Goal: Information Seeking & Learning: Learn about a topic

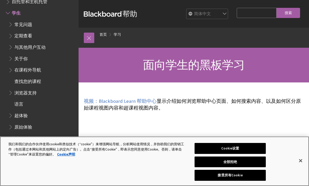
click at [298, 162] on button "关闭" at bounding box center [300, 161] width 12 height 12
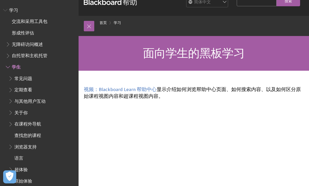
click at [51, 76] on span "常见问题" at bounding box center [41, 78] width 67 height 9
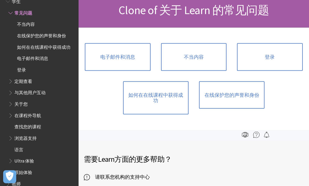
scroll to position [53, 0]
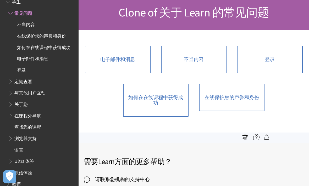
click at [128, 62] on link "电子邮件和消息" at bounding box center [117, 60] width 65 height 28
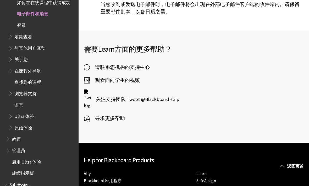
scroll to position [414, 0]
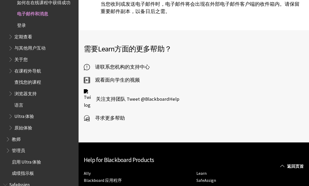
click at [128, 80] on span "观看面向学生的视频" at bounding box center [115, 80] width 50 height 8
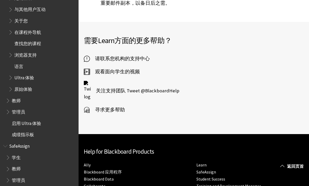
scroll to position [149, 0]
click at [36, 158] on ul "学生 教师 管理员" at bounding box center [39, 170] width 72 height 32
click at [21, 155] on span "学生" at bounding box center [41, 158] width 70 height 9
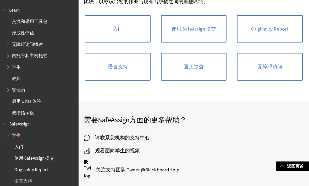
click at [58, 66] on span "学生" at bounding box center [41, 67] width 70 height 9
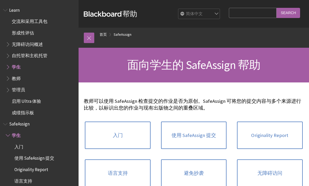
scroll to position [123, 0]
